Goal: Check status: Check status

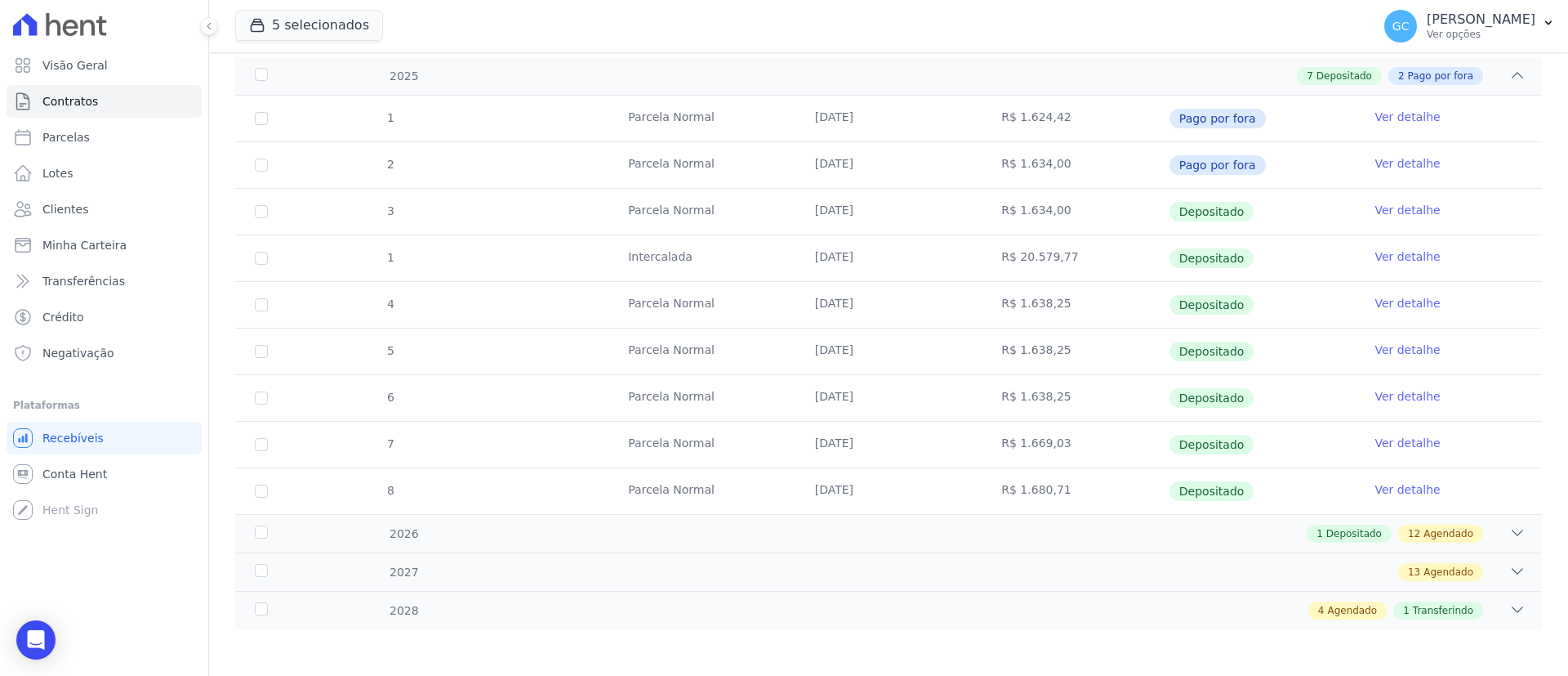
scroll to position [252, 0]
click at [1154, 594] on div "2028 4 Agendado 1 Transferindo" at bounding box center [889, 607] width 1307 height 38
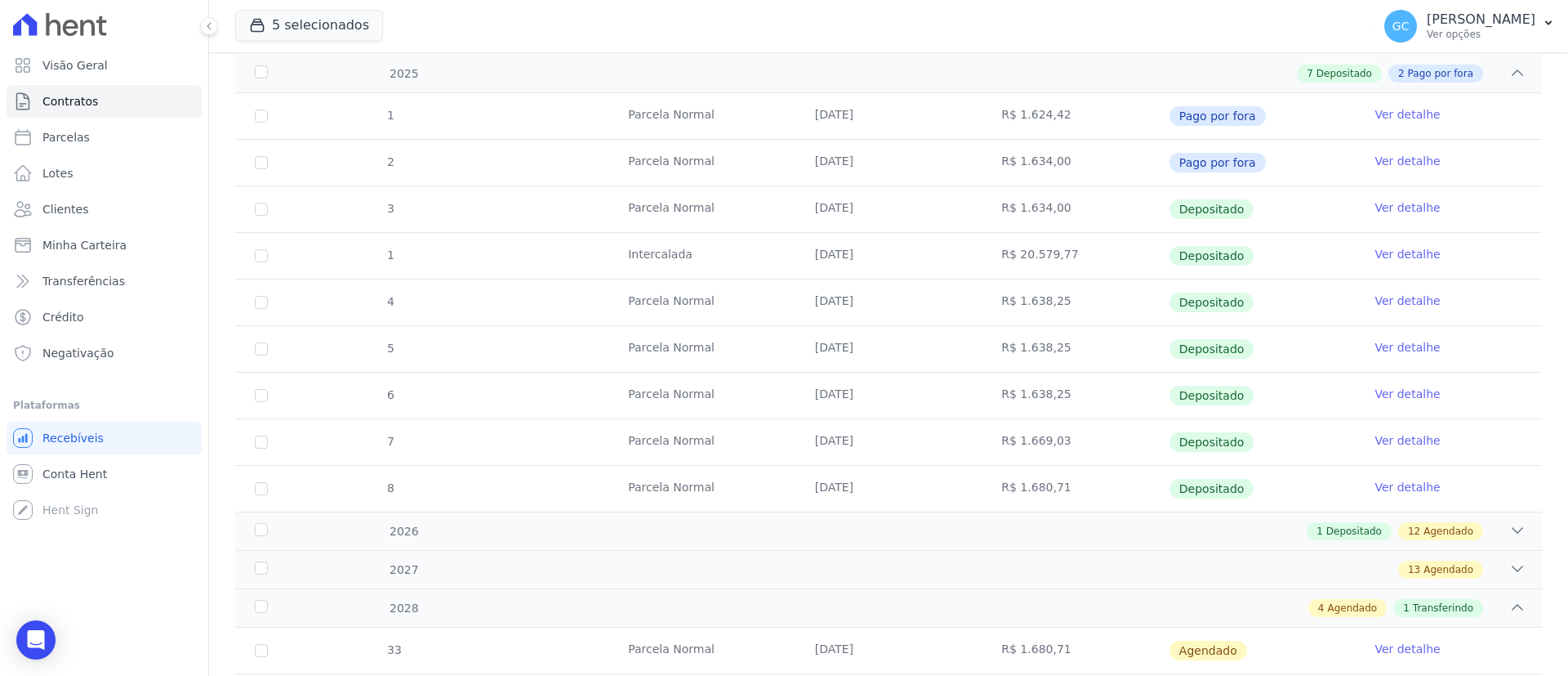
scroll to position [485, 0]
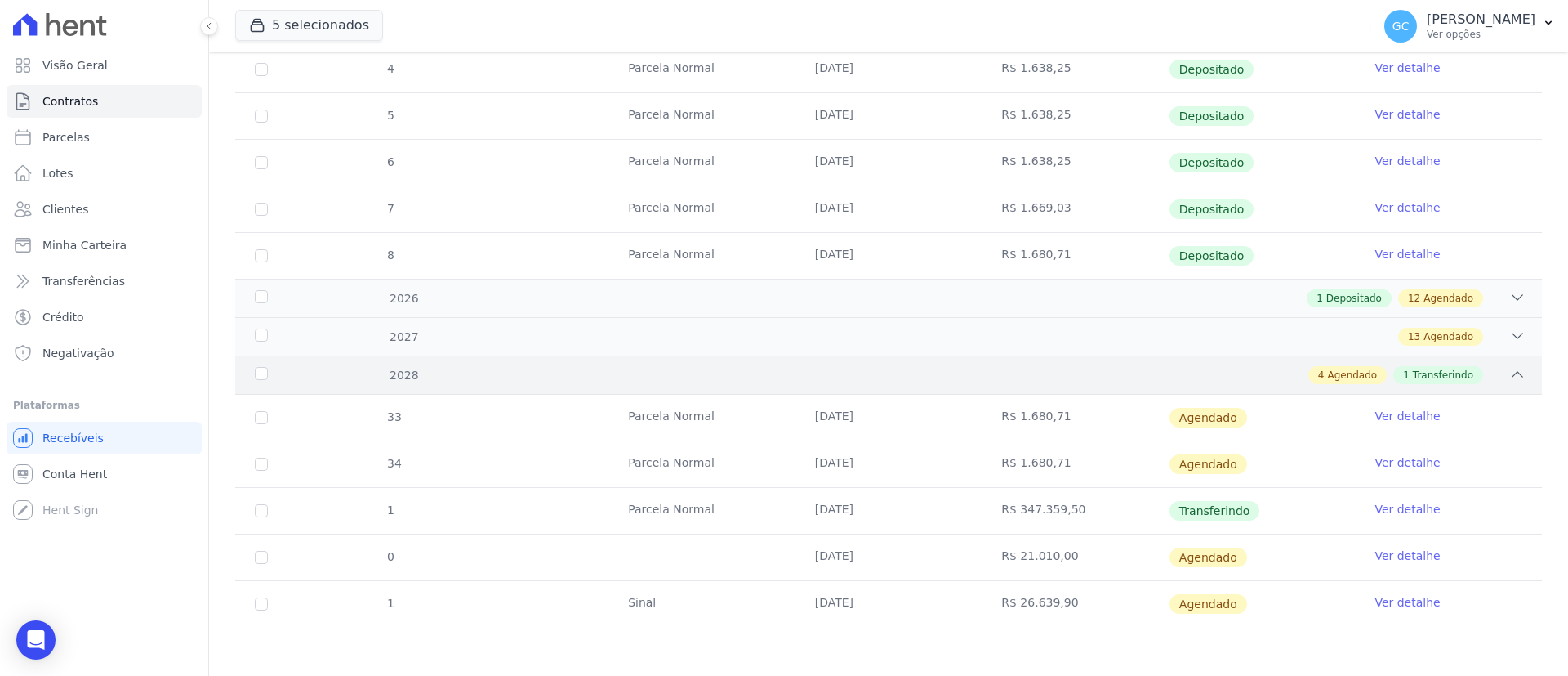
click at [1055, 367] on div "4 Agendado 1 Transferindo" at bounding box center [952, 374] width 1146 height 18
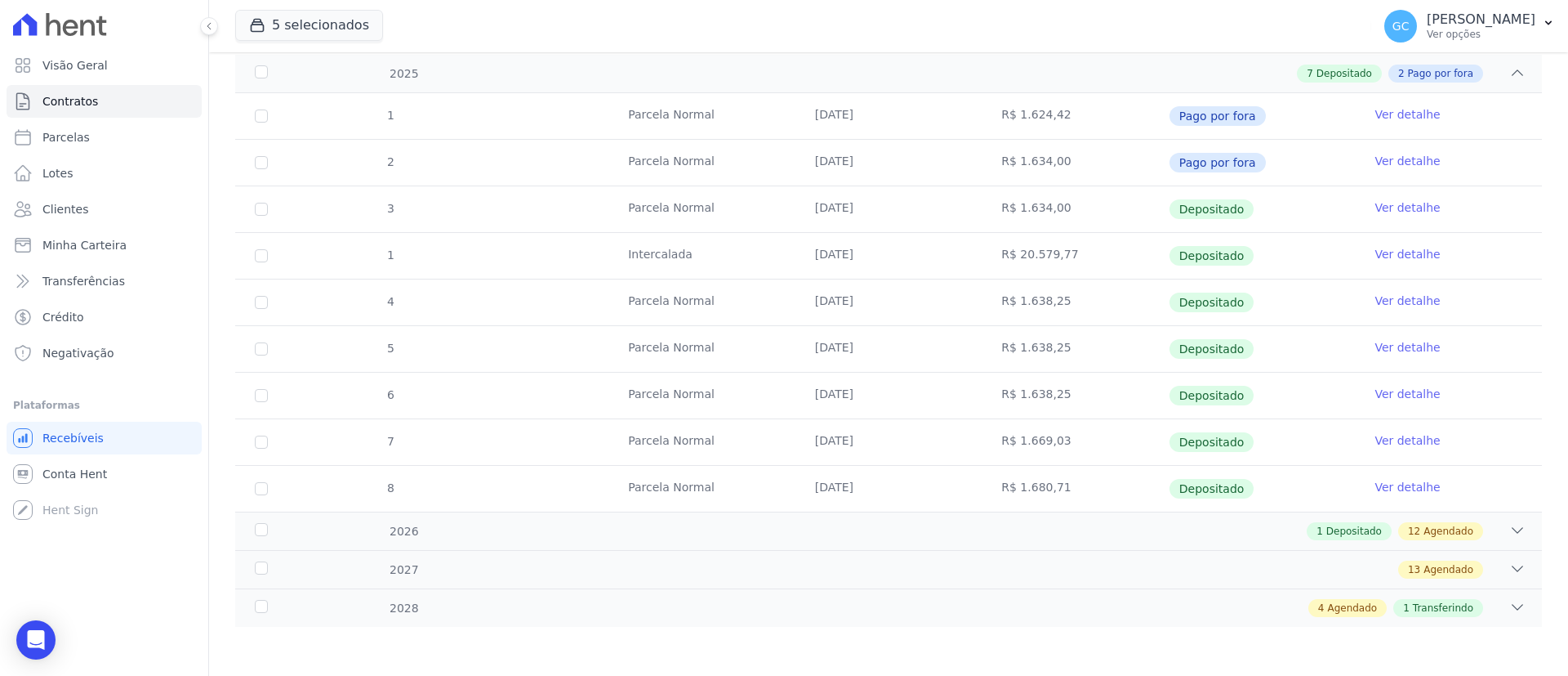
click at [499, 514] on div "1 [GEOGRAPHIC_DATA] [DATE] R$ 1.624,42 Pago por fora Ver detalhe 2 [GEOGRAPHIC_…" at bounding box center [889, 302] width 1359 height 431
click at [493, 534] on div "1 Depositado 12 Agendado" at bounding box center [952, 531] width 1146 height 18
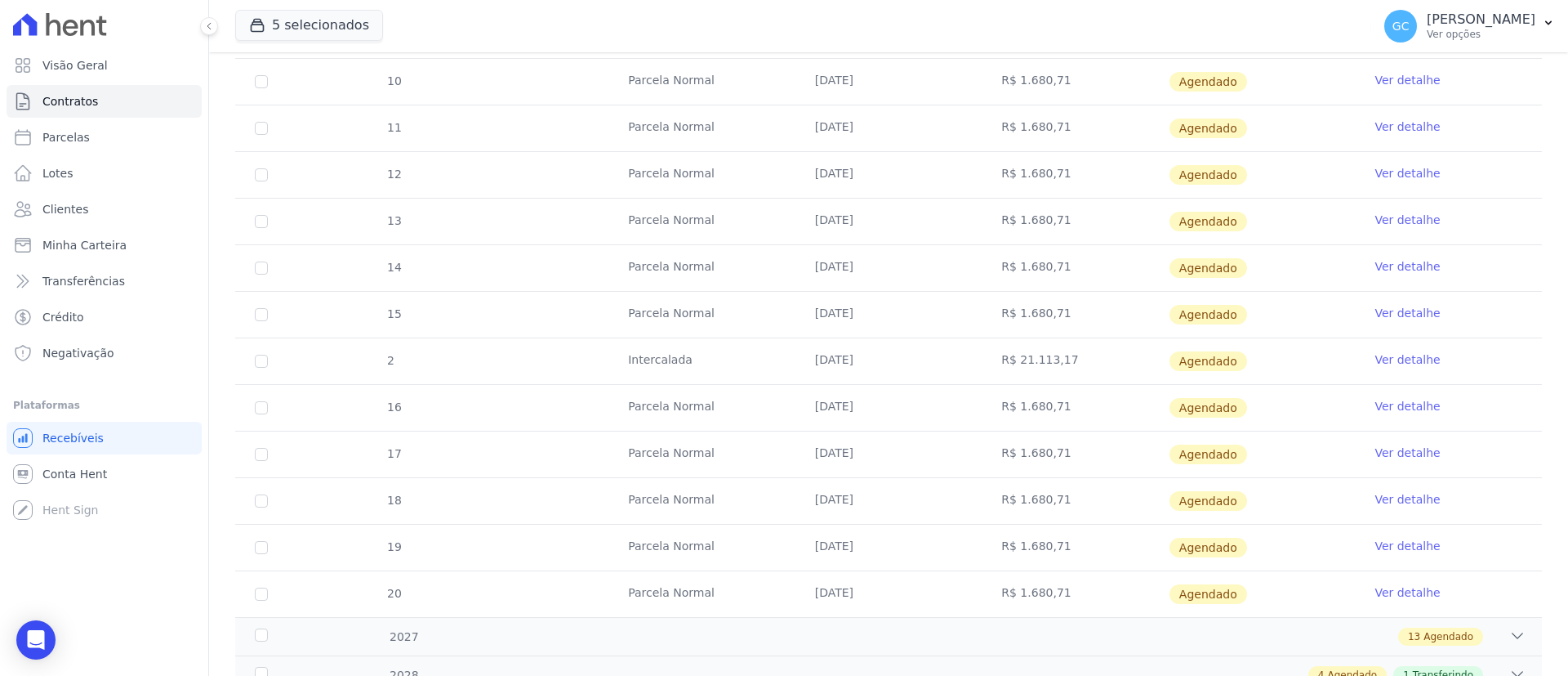
scroll to position [857, 0]
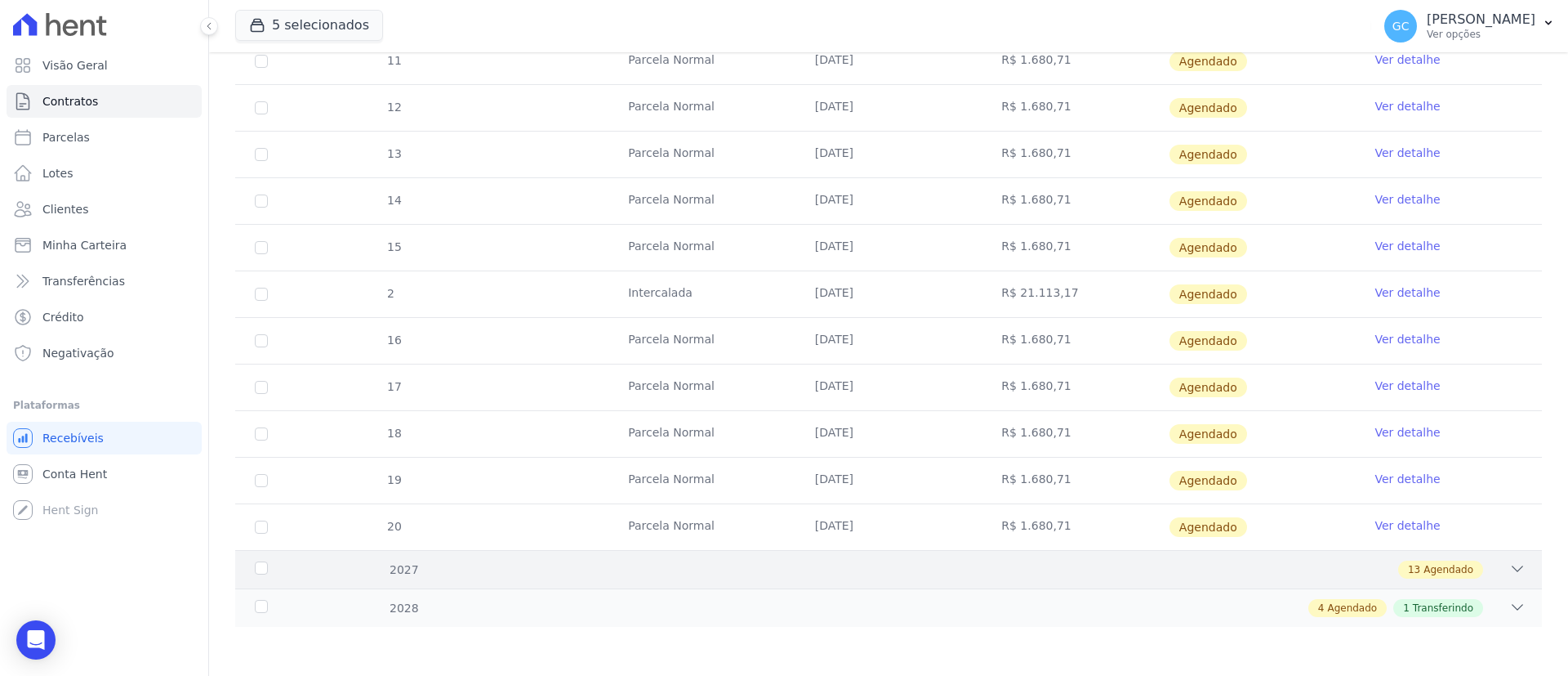
click at [444, 563] on div "13 Agendado" at bounding box center [952, 569] width 1146 height 18
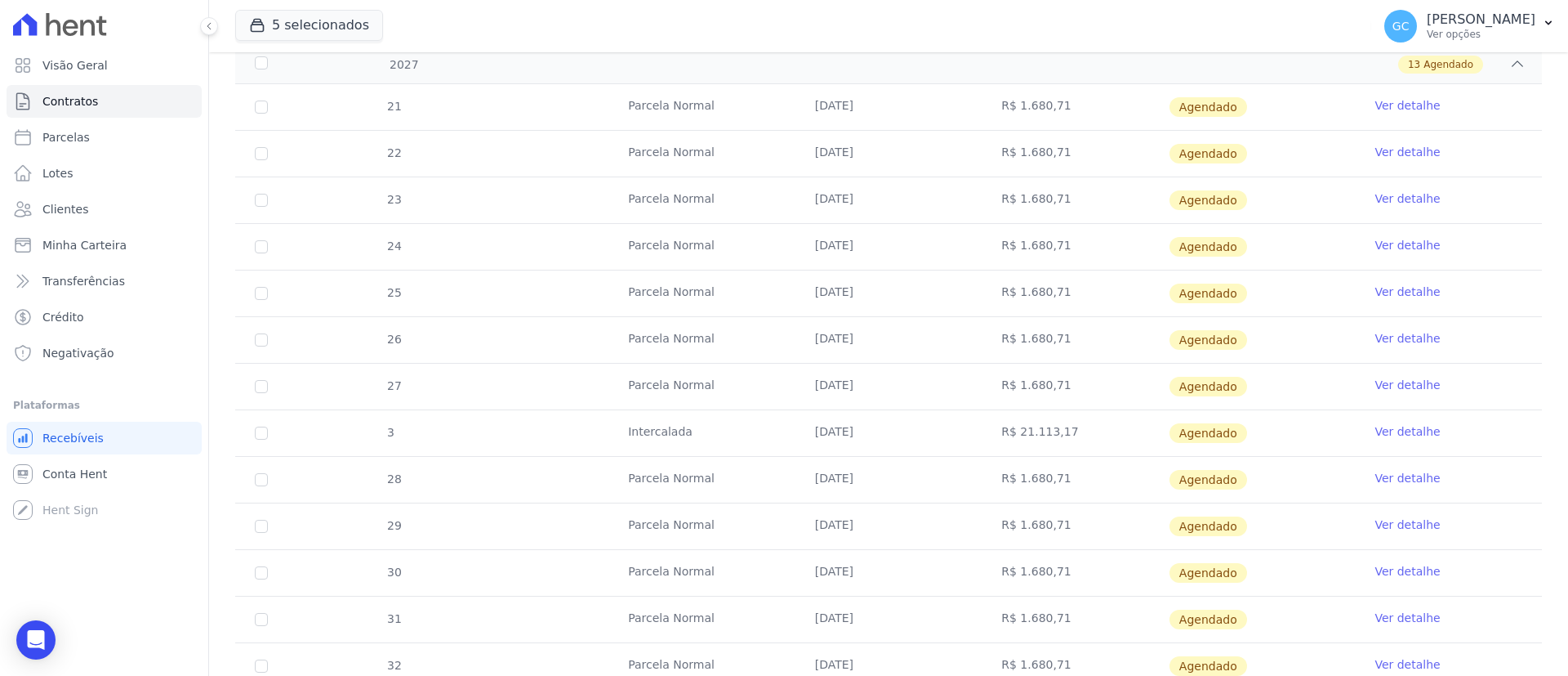
scroll to position [1462, 0]
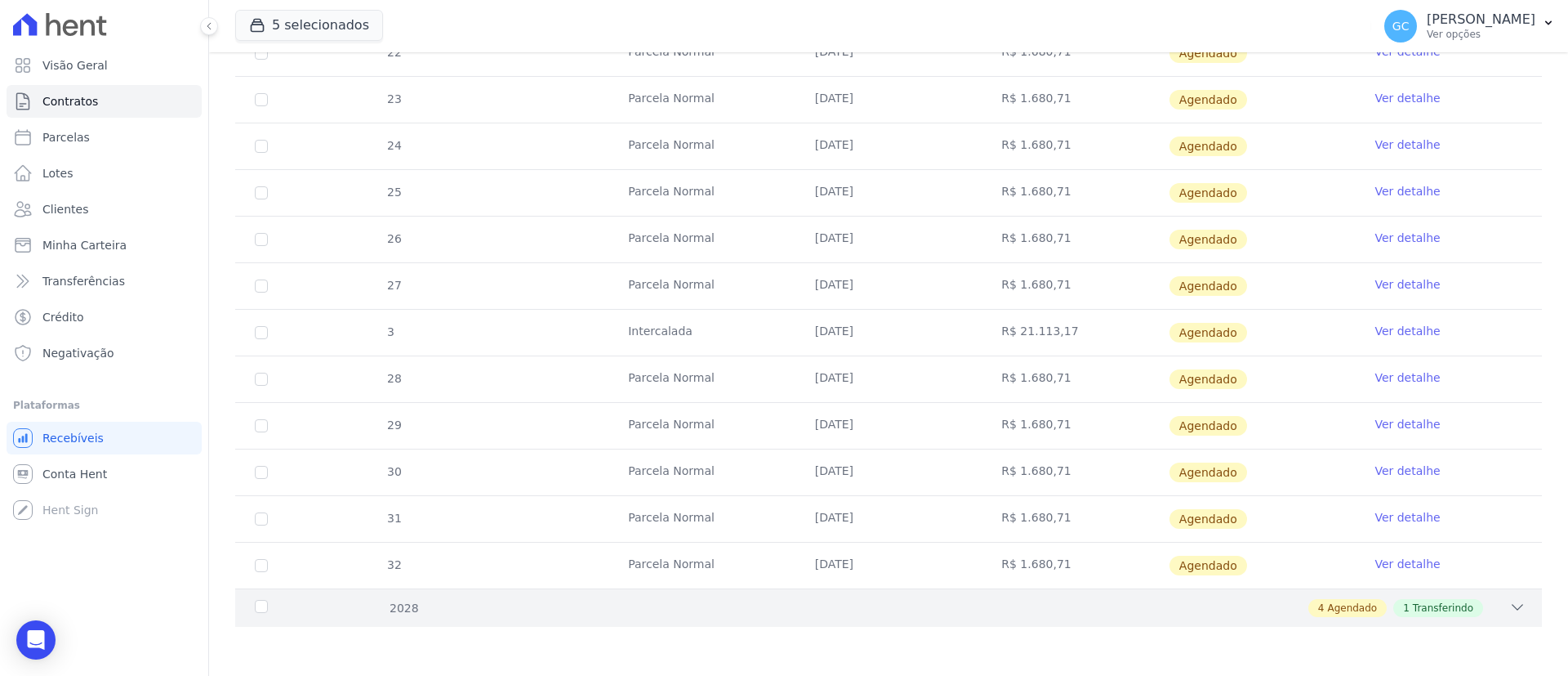
click at [347, 600] on div "2028" at bounding box center [311, 608] width 118 height 17
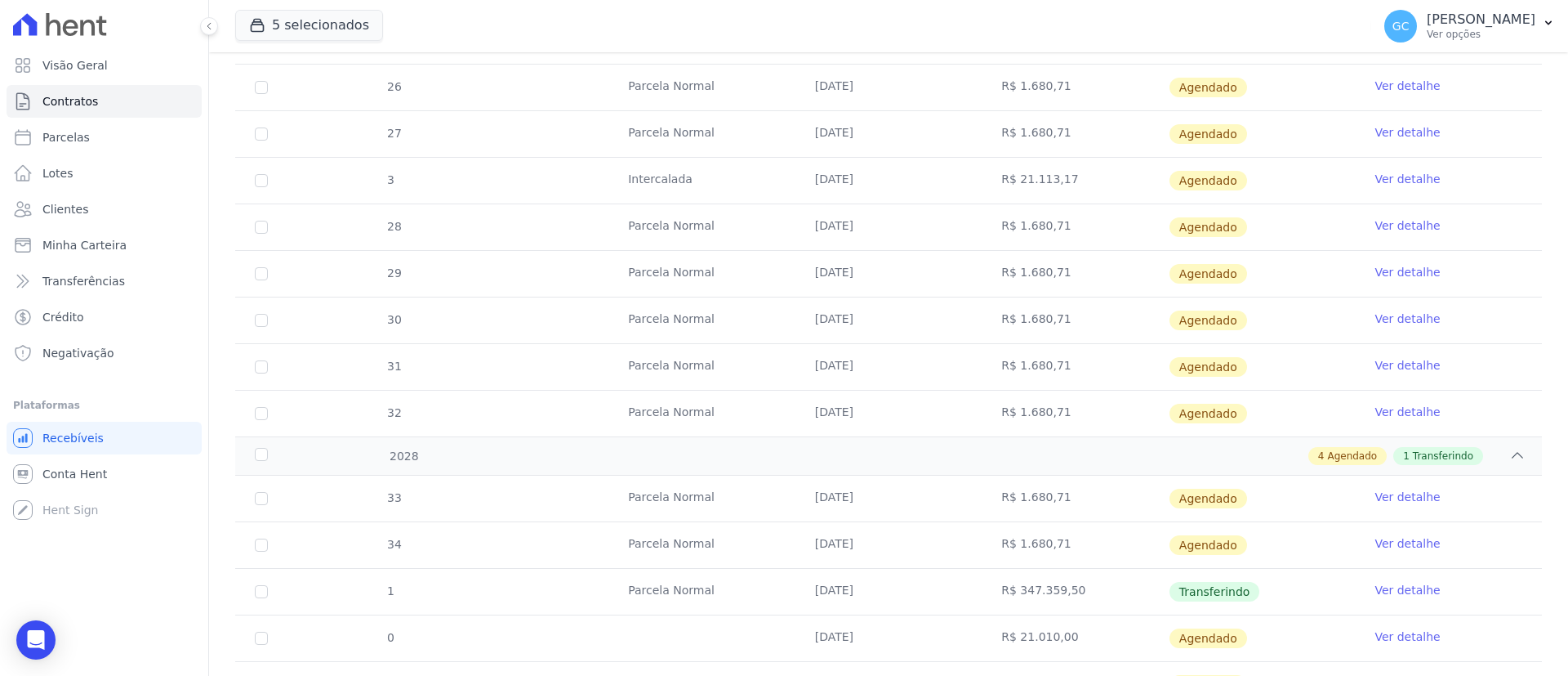
scroll to position [1695, 0]
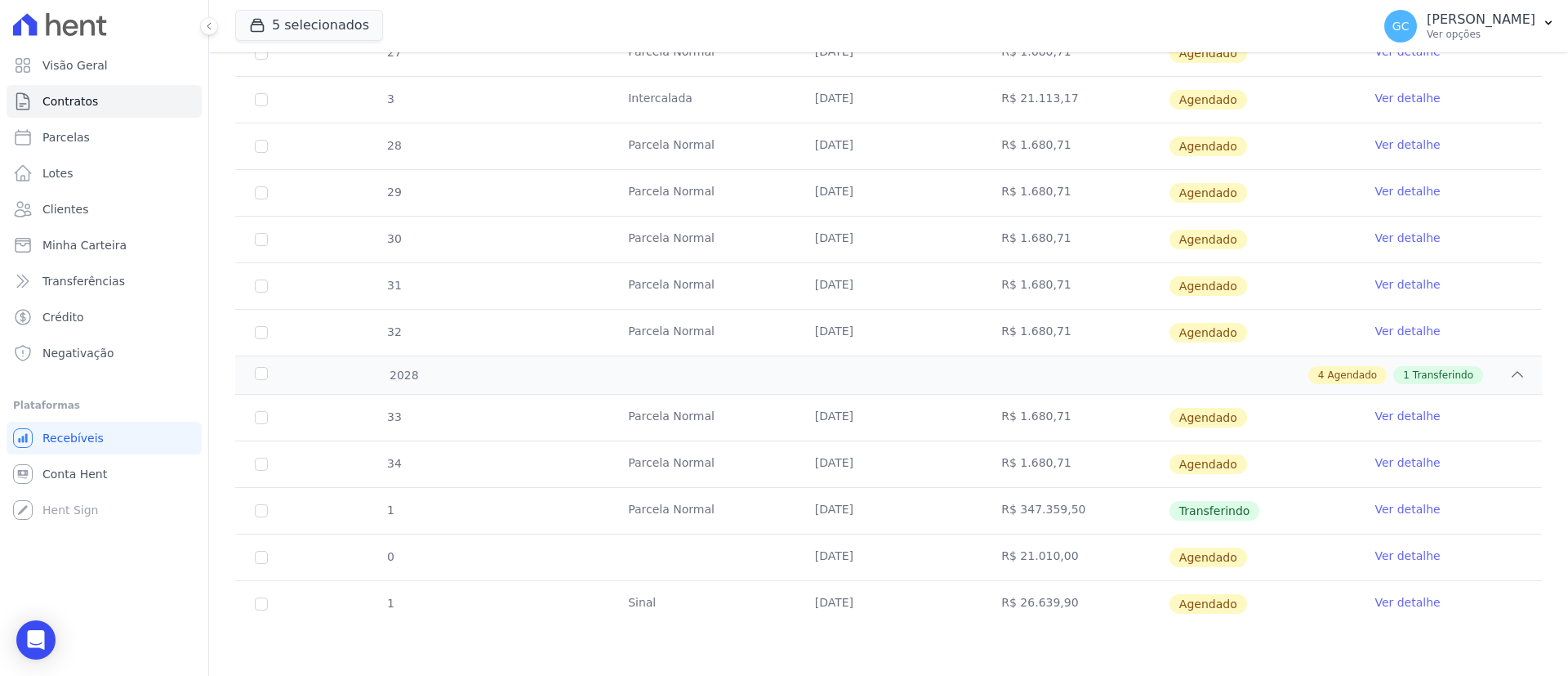
click at [1401, 509] on link "Ver detalhe" at bounding box center [1406, 508] width 65 height 17
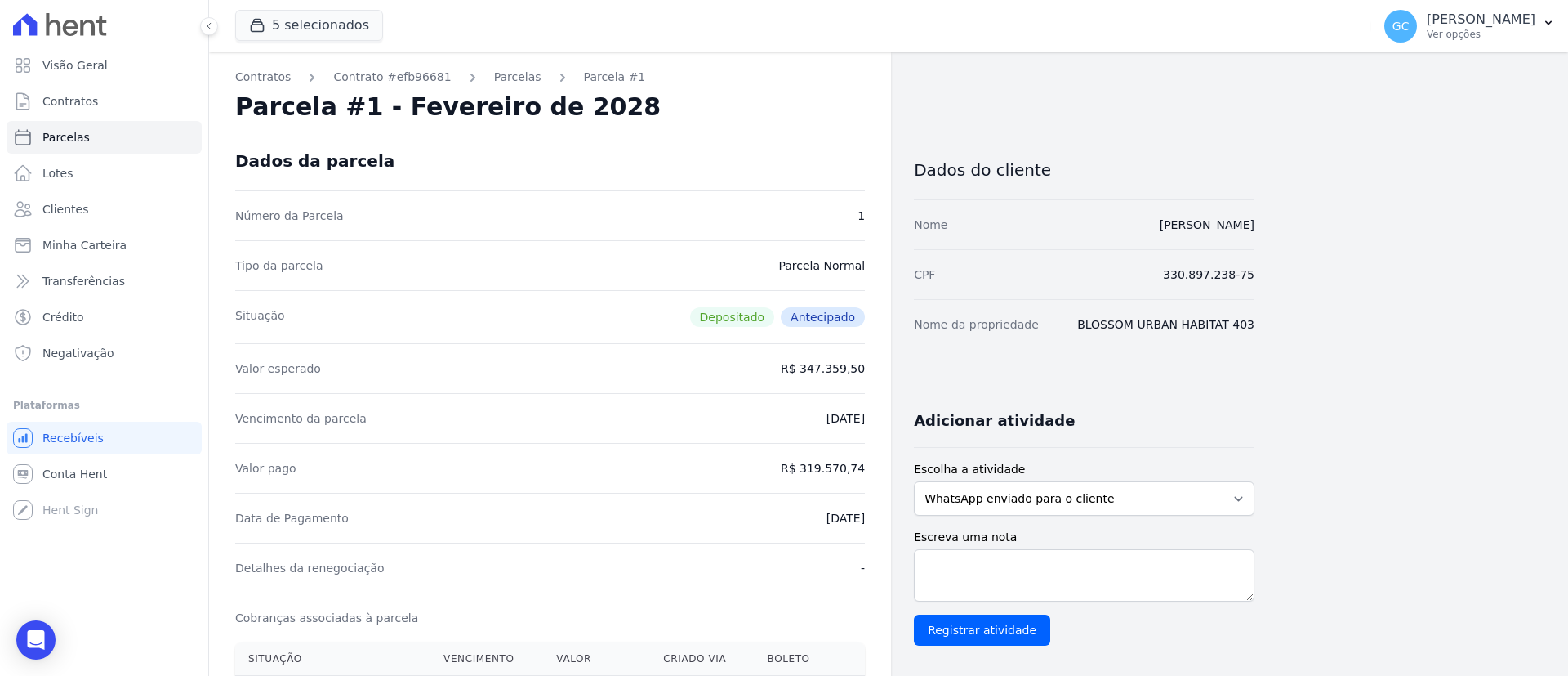
drag, startPoint x: 1076, startPoint y: 229, endPoint x: 1263, endPoint y: 229, distance: 187.0
click at [1263, 229] on div "Contratos Contrato #efb96681 [GEOGRAPHIC_DATA] Parcela #1 [GEOGRAPHIC_DATA] #1 …" at bounding box center [876, 653] width 1333 height 1203
copy link "[PERSON_NAME]"
click at [493, 88] on div "Contratos Contrato #efb96681 [GEOGRAPHIC_DATA] Parcela #1 [GEOGRAPHIC_DATA] #1 …" at bounding box center [550, 653] width 682 height 1203
click at [494, 76] on link "Parcelas" at bounding box center [518, 77] width 48 height 17
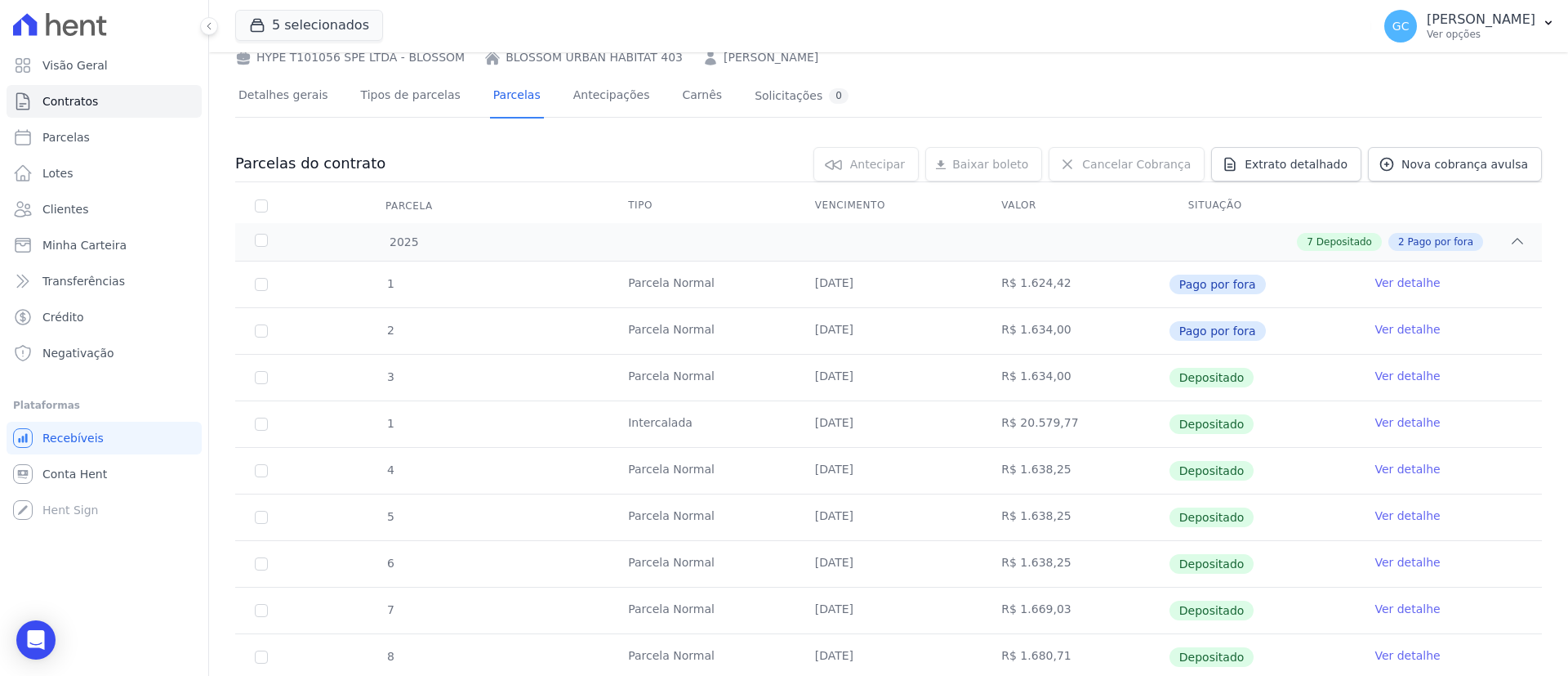
scroll to position [252, 0]
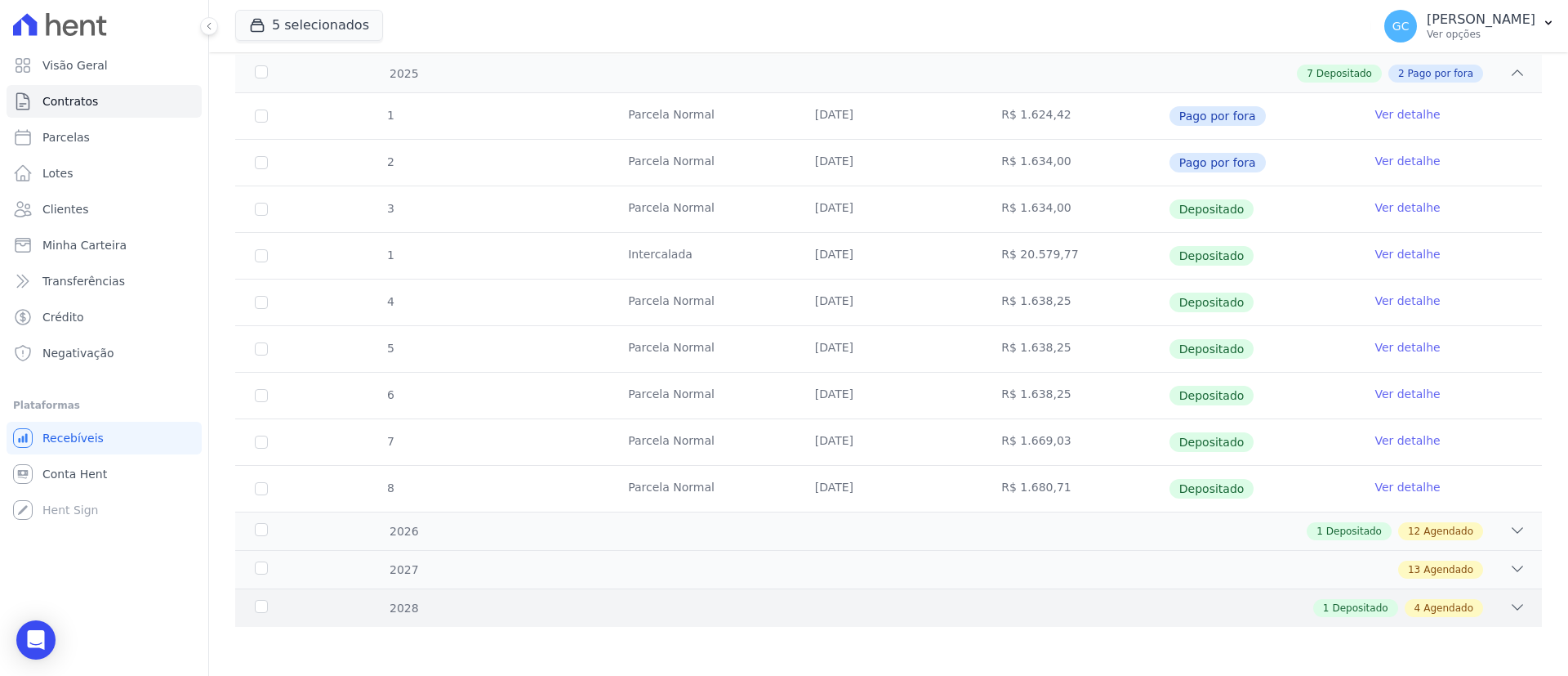
click at [1139, 609] on div "1 Depositado 4 Agendado" at bounding box center [952, 607] width 1146 height 18
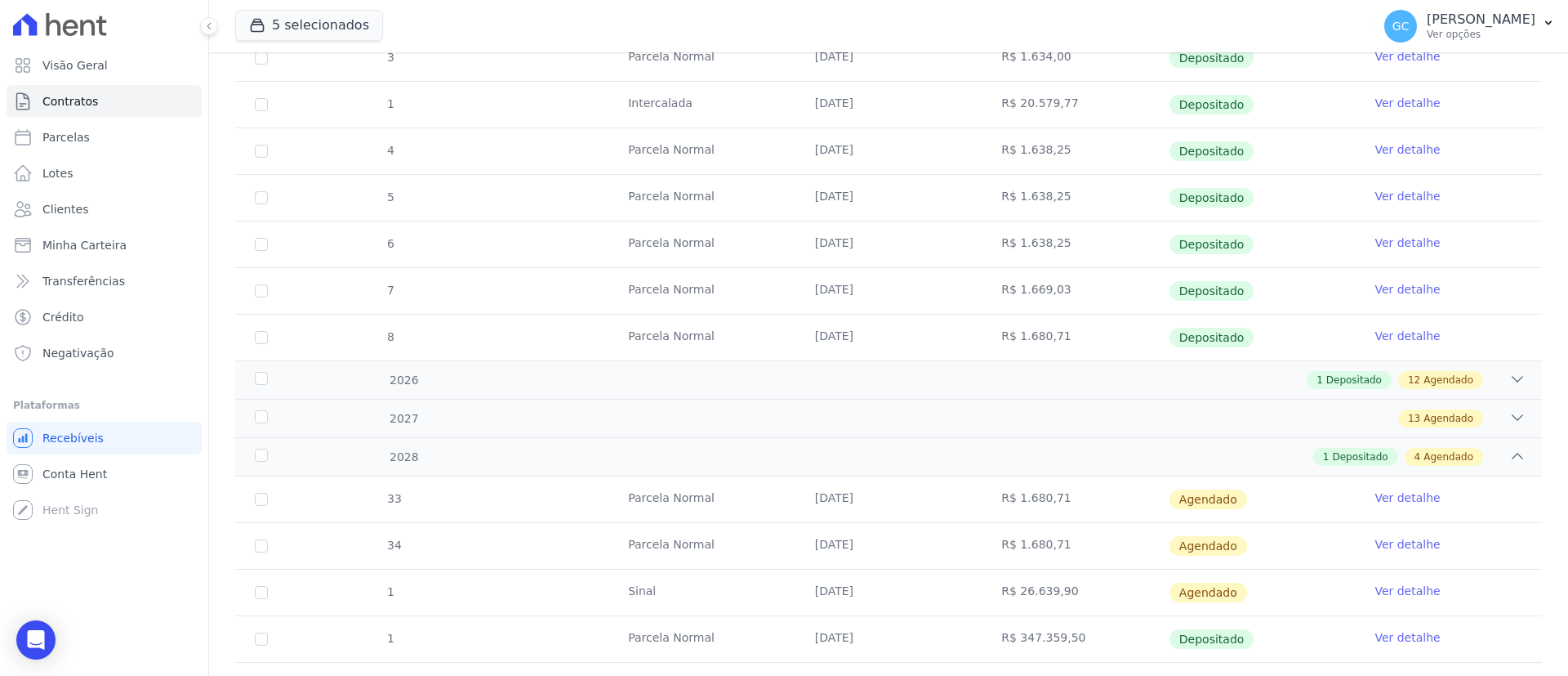
scroll to position [485, 0]
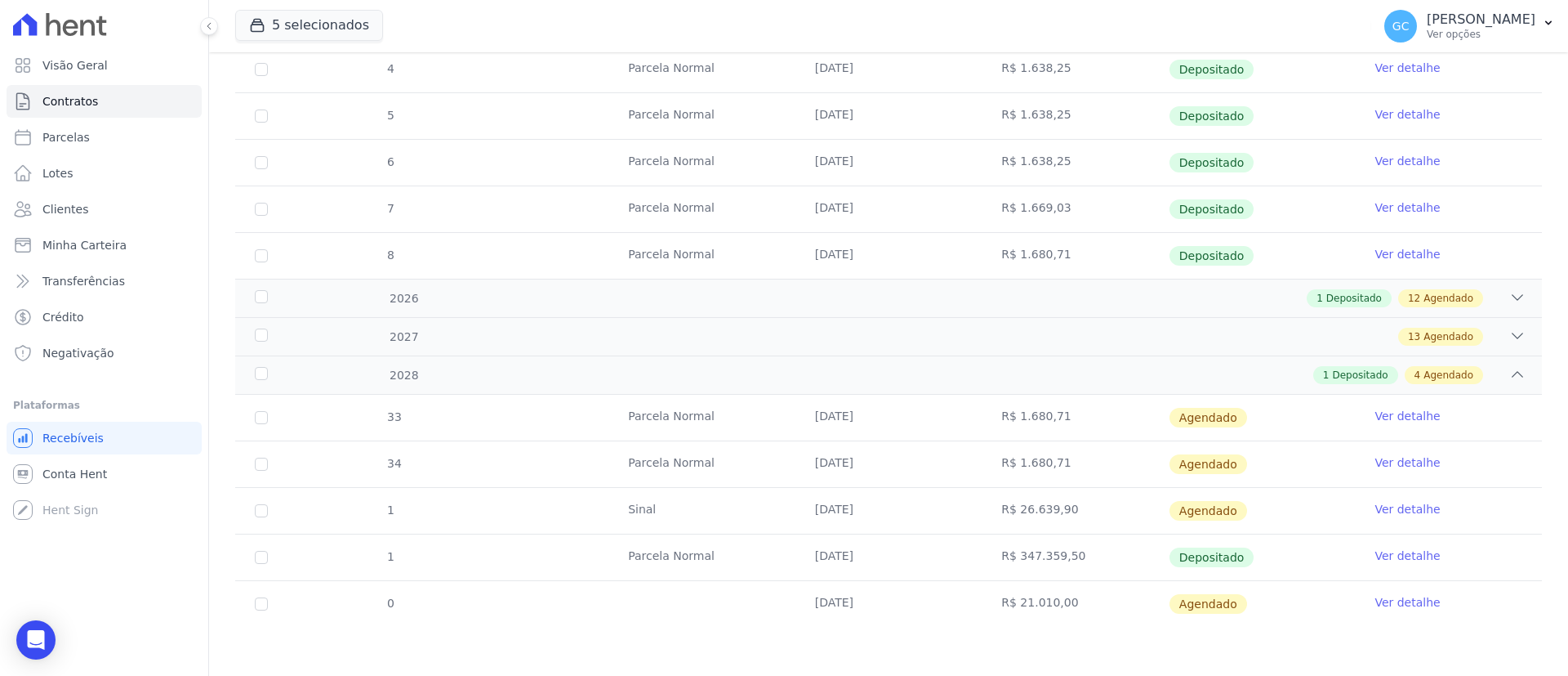
click at [1383, 551] on link "Ver detalhe" at bounding box center [1406, 555] width 65 height 17
